Goal: Information Seeking & Learning: Find specific fact

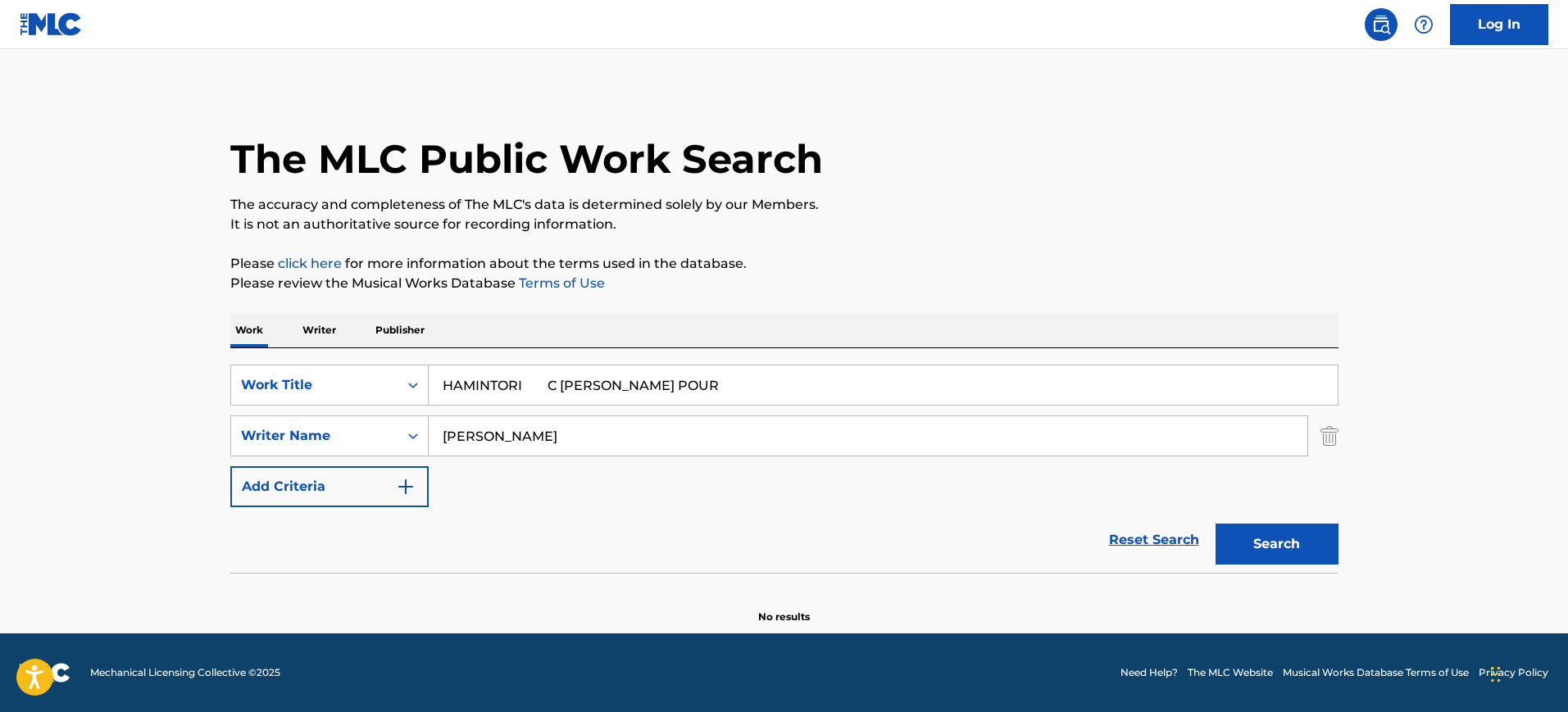
type input "HAMINTORI C [PERSON_NAME] POUR"
drag, startPoint x: 0, startPoint y: 0, endPoint x: 508, endPoint y: 397, distance: 644.7
click at [428, 404] on div "SearchWithCriteria72c01204-cb15-4bb6-b6a3-5cbe0c4c1425 Work Title HAMINTORI C […" at bounding box center [784, 436] width 1108 height 143
paste input "HAMINTORI C [PERSON_NAME] POUR"
type input "HAMINTORI C [PERSON_NAME] POUR"
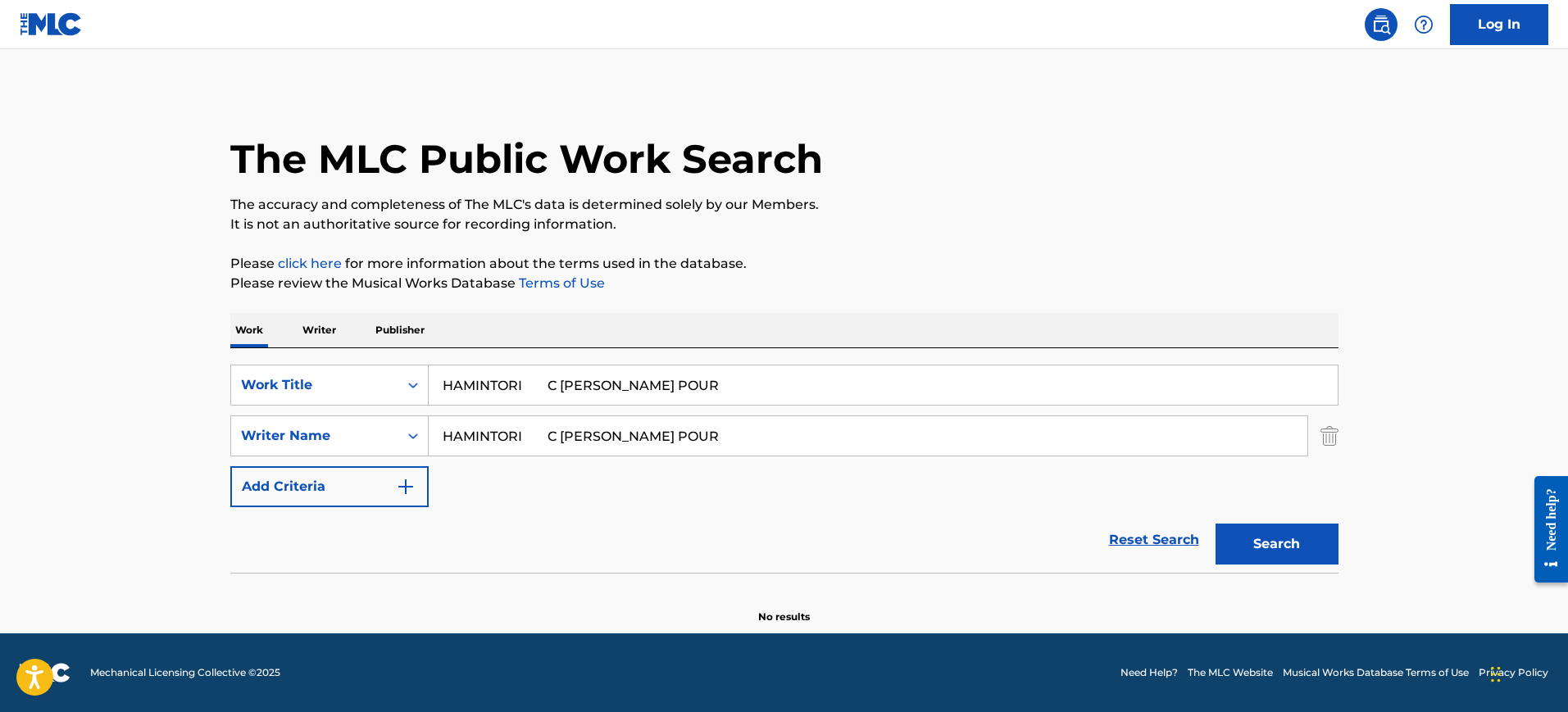
drag, startPoint x: 531, startPoint y: 382, endPoint x: 929, endPoint y: 415, distance: 399.4
click at [931, 415] on div "SearchWithCriteria72c01204-cb15-4bb6-b6a3-5cbe0c4c1425 Work Title HAMINTORI C R…" at bounding box center [784, 436] width 1108 height 143
type input "HAMINTORI"
drag, startPoint x: 647, startPoint y: 434, endPoint x: 89, endPoint y: 363, distance: 562.5
click at [85, 368] on main "The MLC Public Work Search The accuracy and completeness of The MLC's data is d…" at bounding box center [784, 341] width 1568 height 584
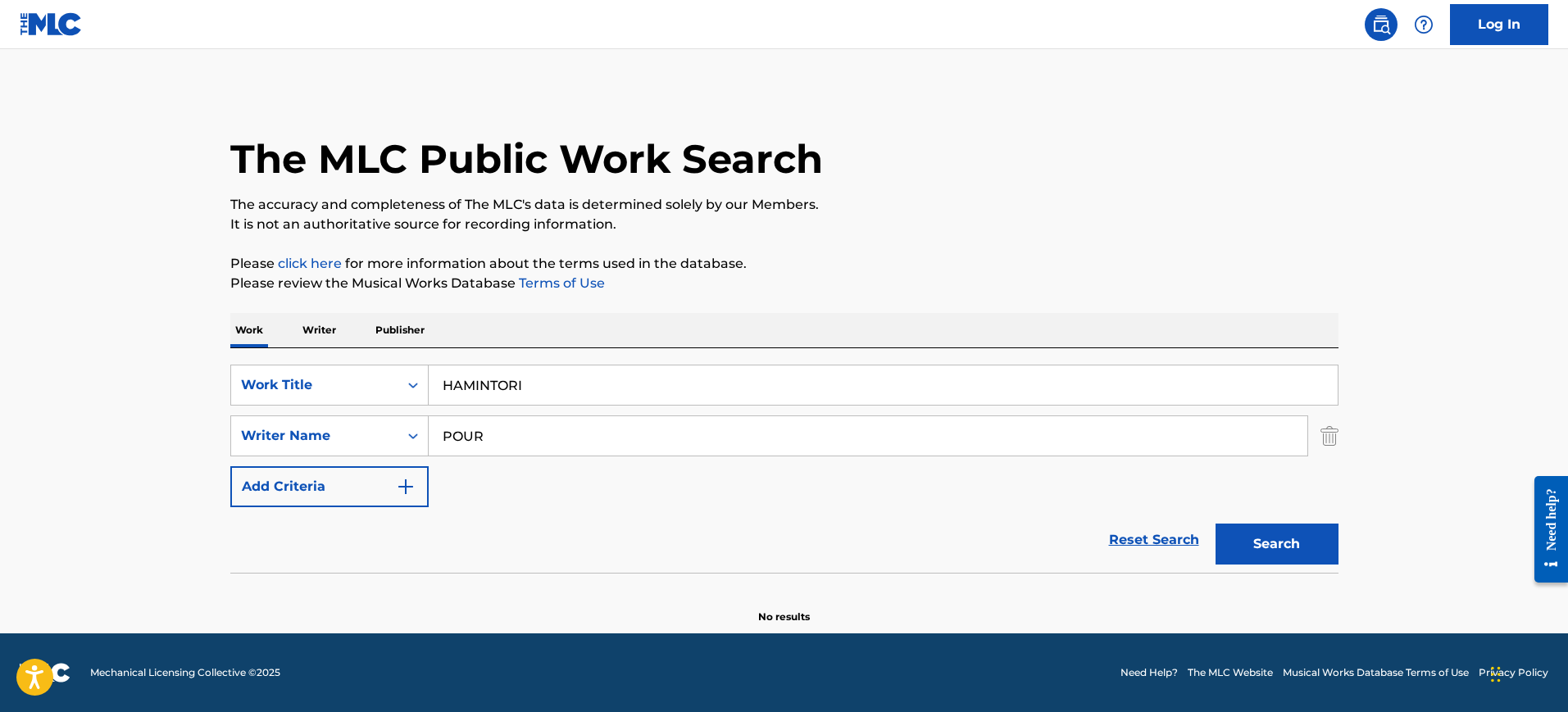
type input "POUR"
click at [1216, 524] on button "Search" at bounding box center [1277, 544] width 123 height 41
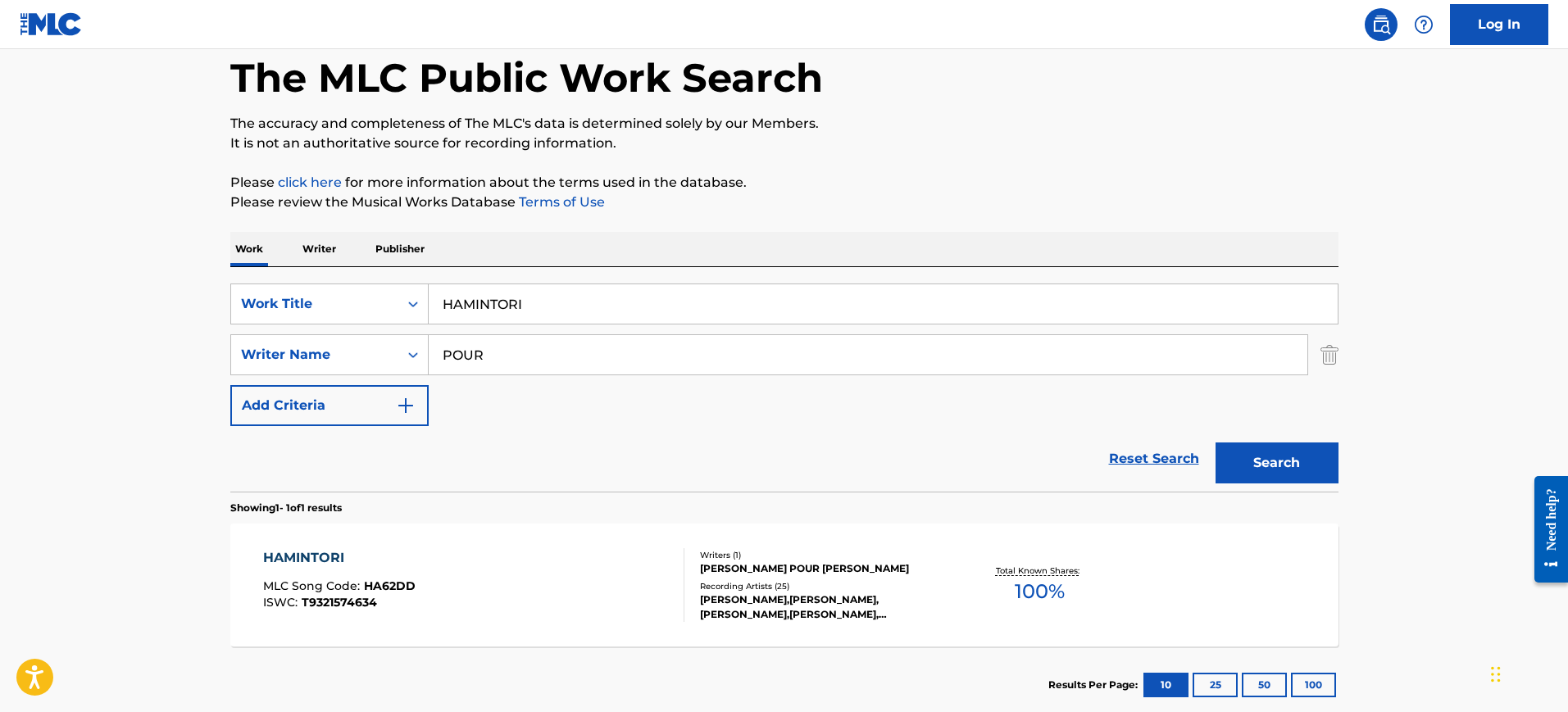
scroll to position [180, 0]
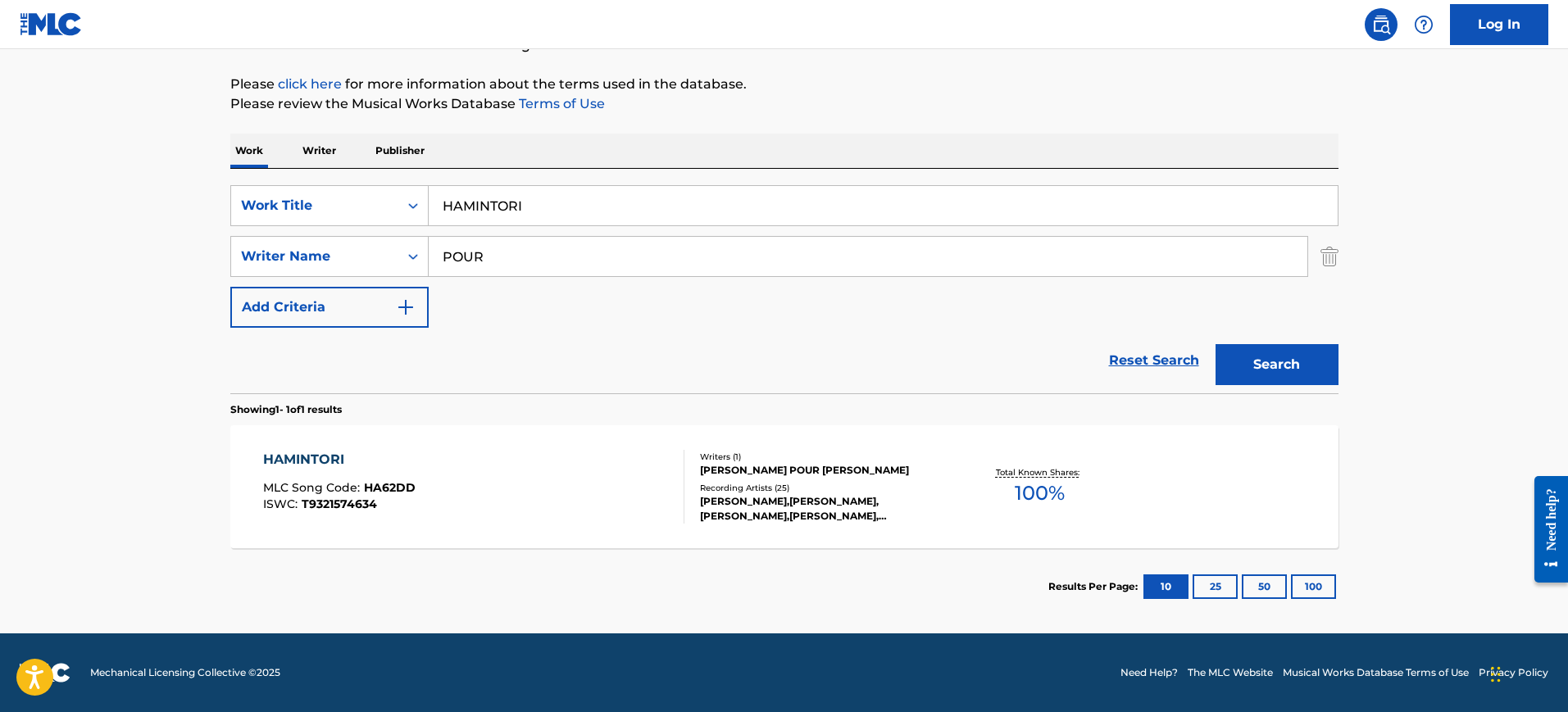
click at [428, 431] on div "HAMINTORI MLC Song Code : HA62DD ISWC : T9321574634 Writers ( 1 ) [PERSON_NAME]…" at bounding box center [784, 486] width 1108 height 123
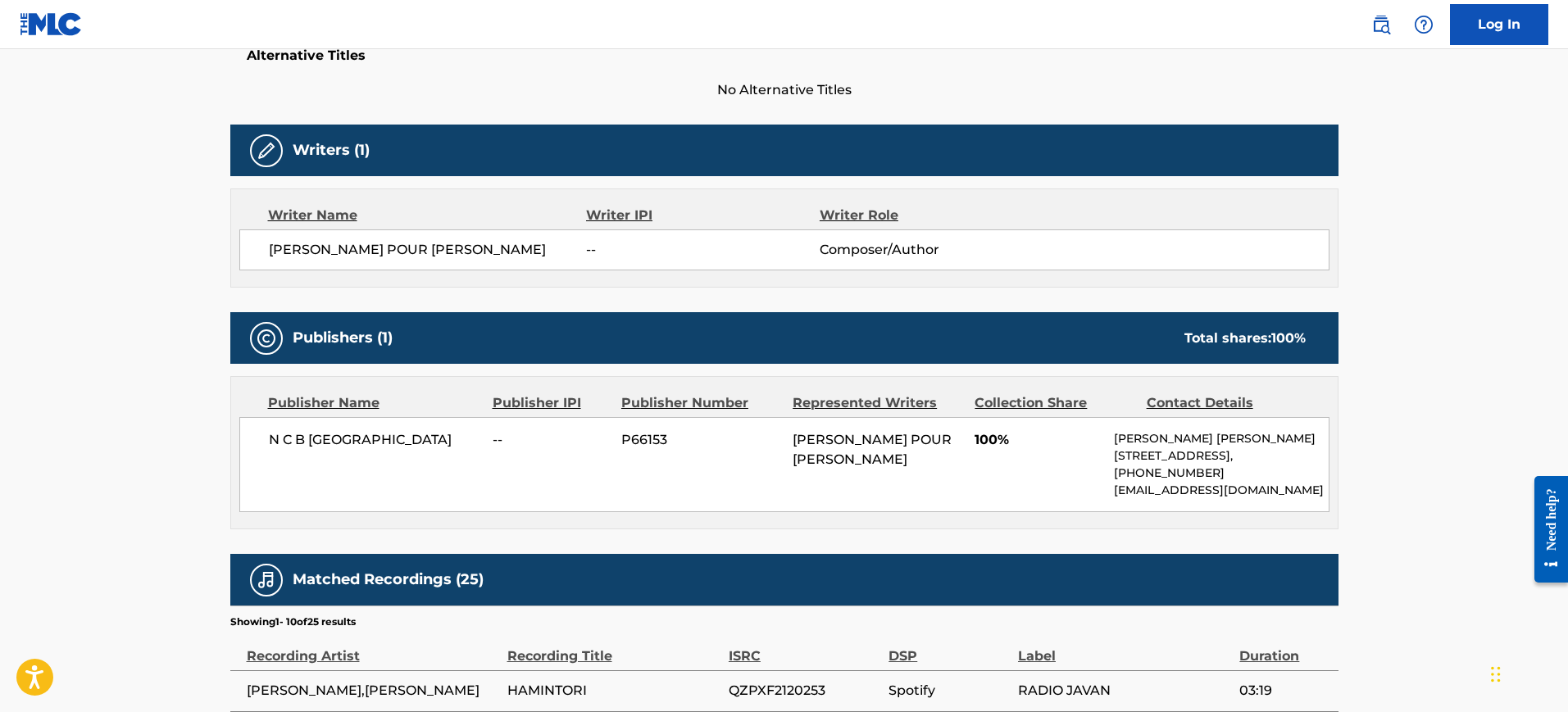
scroll to position [410, 0]
